Goal: Obtain resource: Download file/media

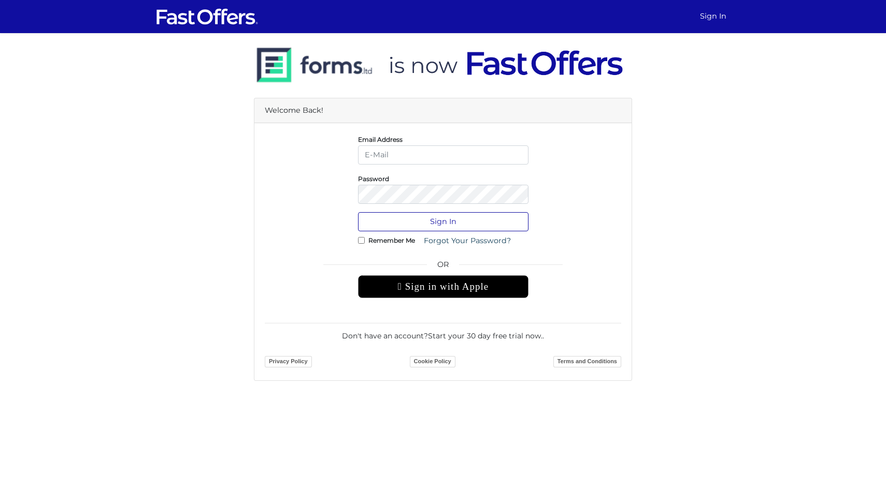
type input "[EMAIL_ADDRESS][DOMAIN_NAME]"
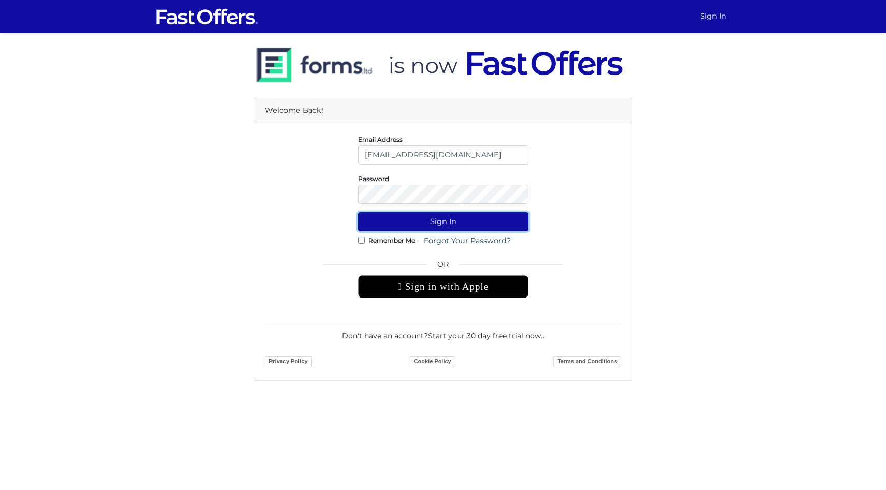
click at [439, 222] on button "Sign In" at bounding box center [443, 221] width 170 height 19
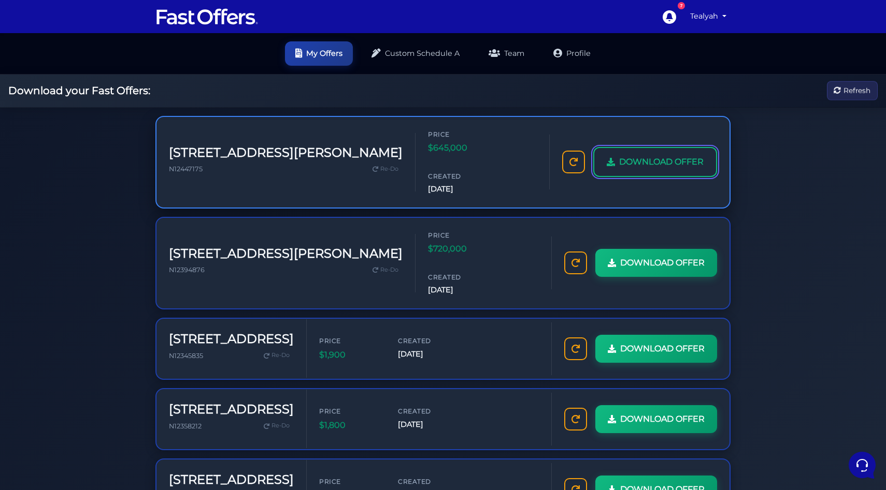
click at [653, 147] on link "DOWNLOAD OFFER" at bounding box center [655, 162] width 124 height 30
